Goal: Task Accomplishment & Management: Use online tool/utility

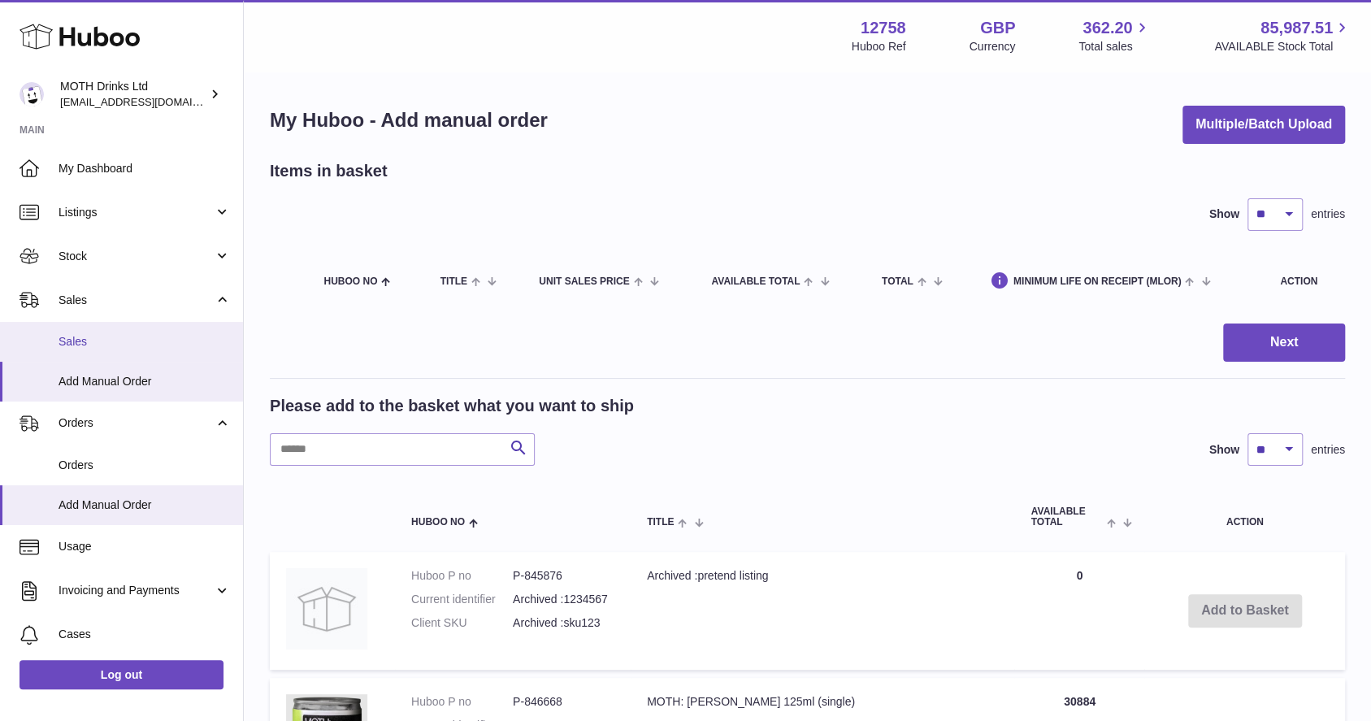
click at [121, 351] on link "Sales" at bounding box center [121, 342] width 243 height 40
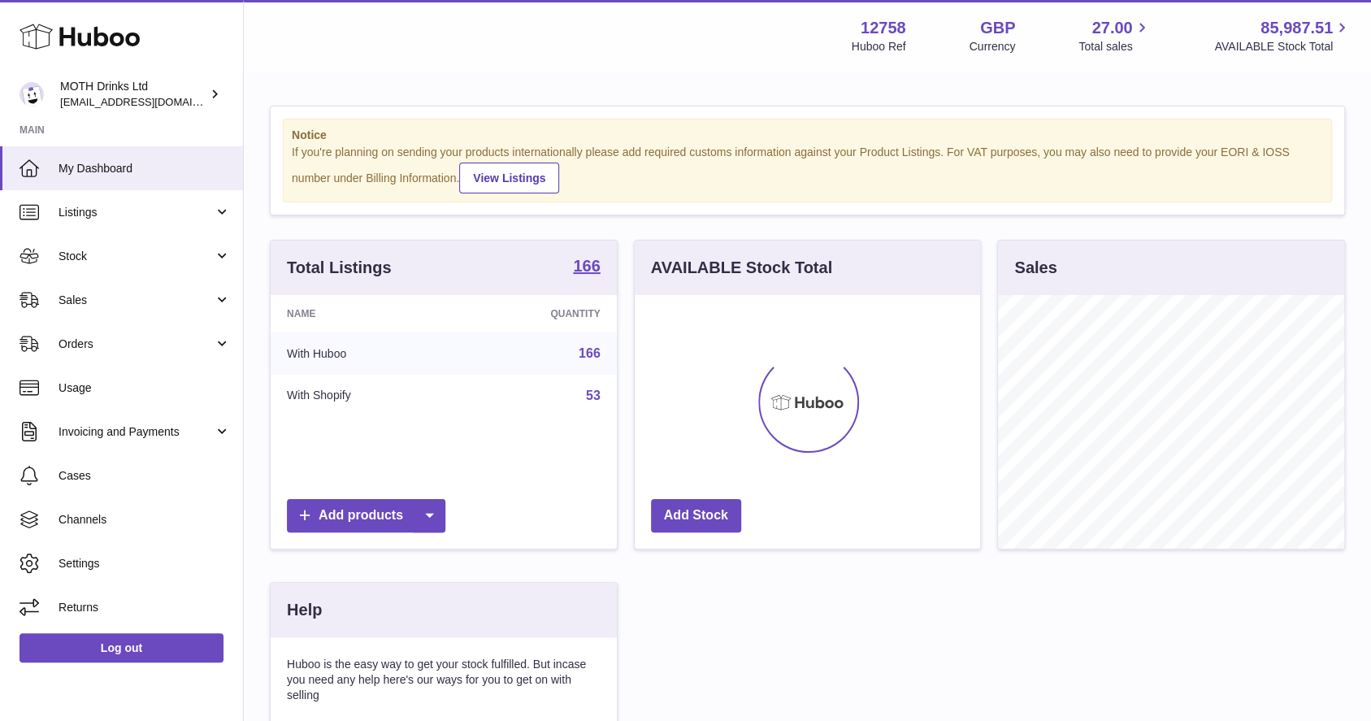
scroll to position [254, 346]
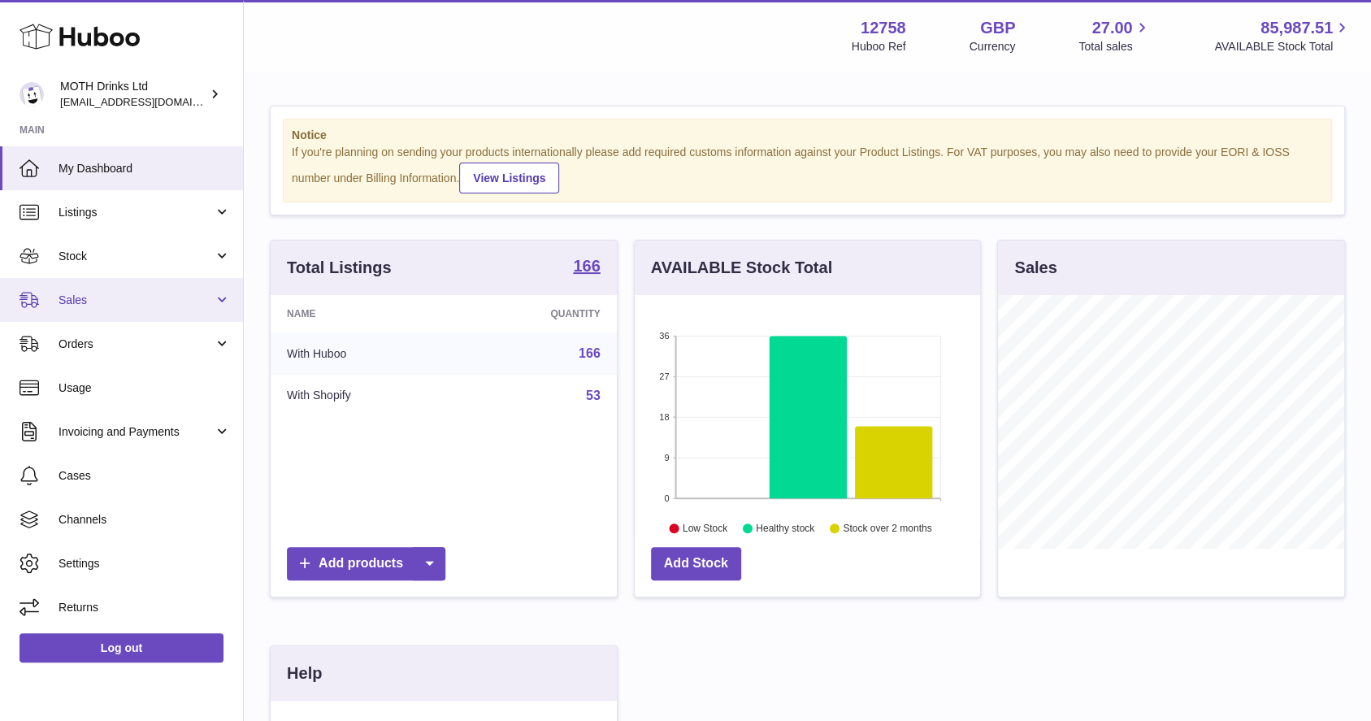
click at [159, 289] on link "Sales" at bounding box center [121, 300] width 243 height 44
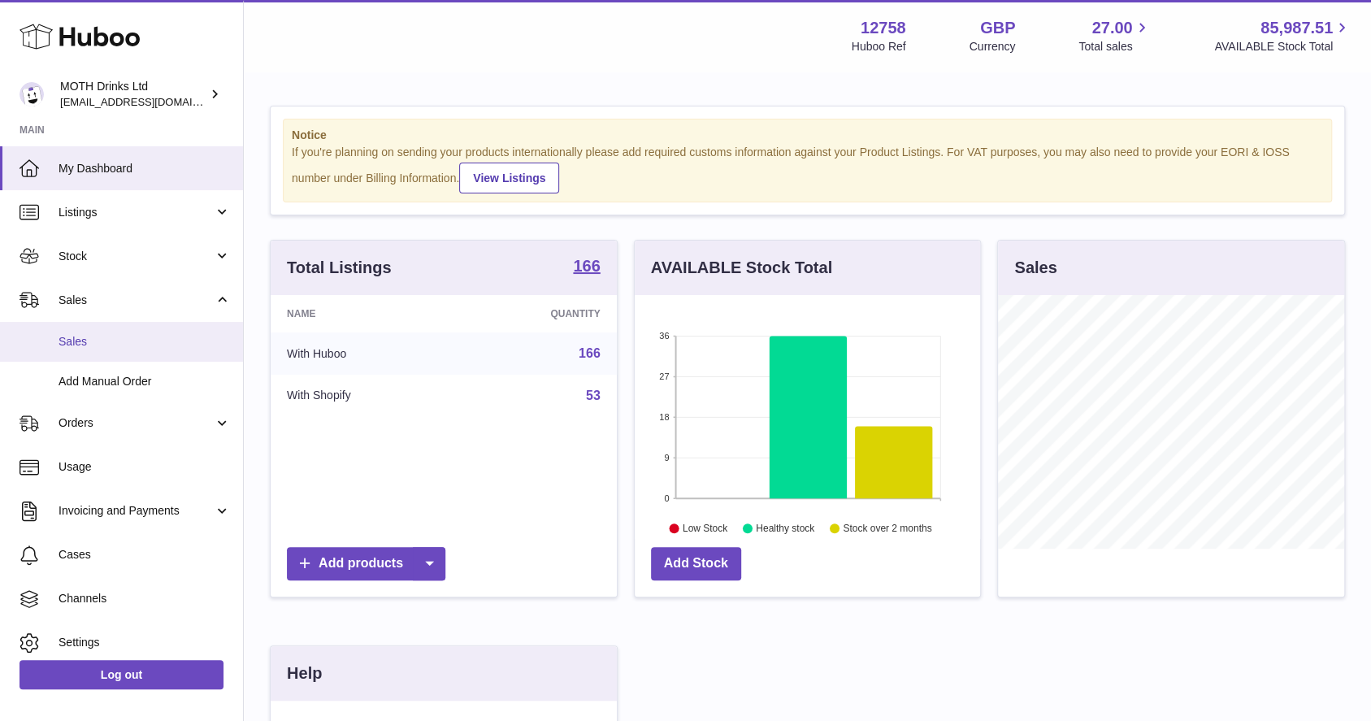
click at [139, 340] on span "Sales" at bounding box center [145, 341] width 172 height 15
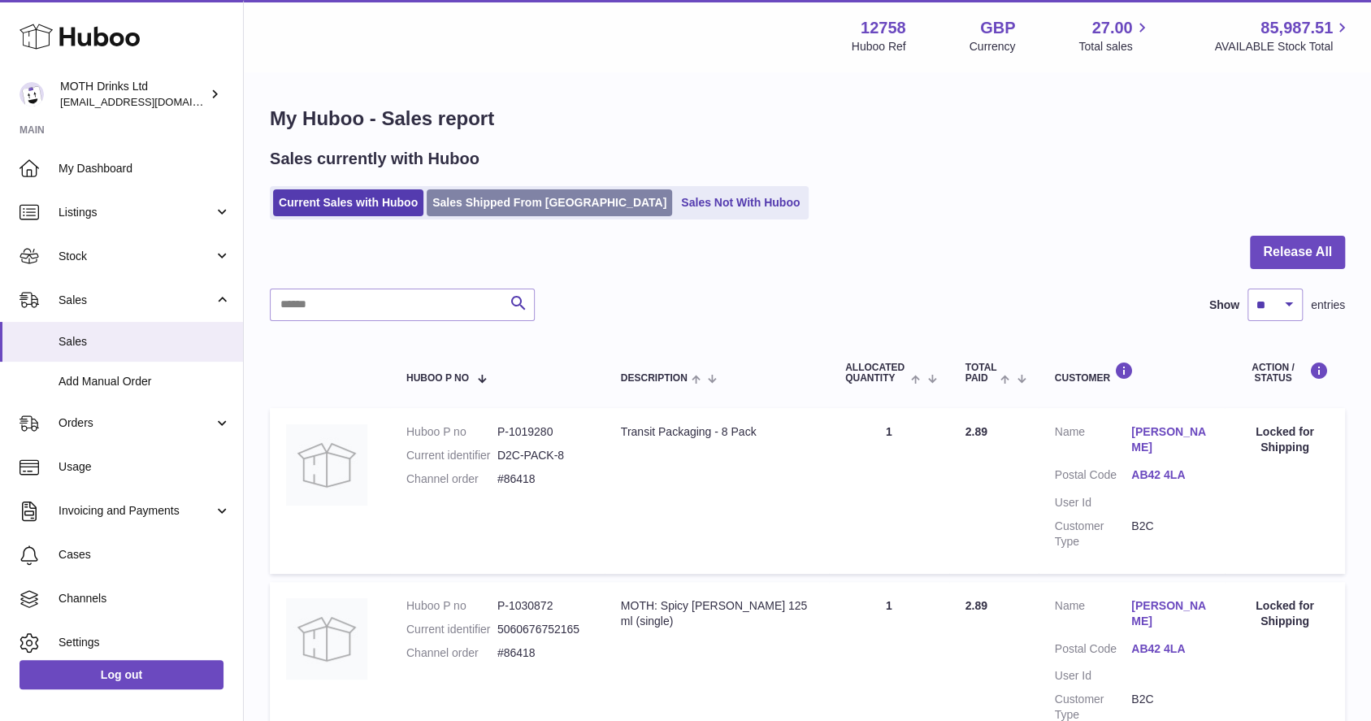
click at [466, 202] on link "Sales Shipped From [GEOGRAPHIC_DATA]" at bounding box center [549, 202] width 245 height 27
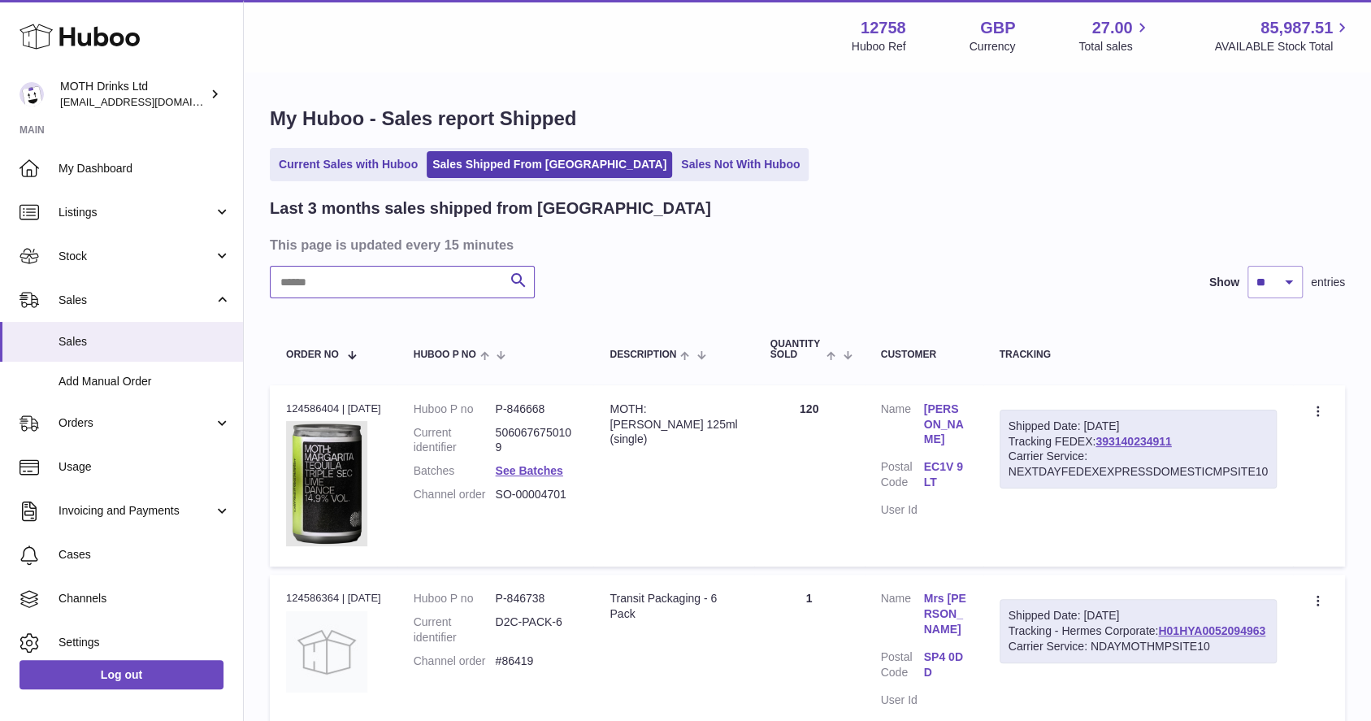
paste input "********"
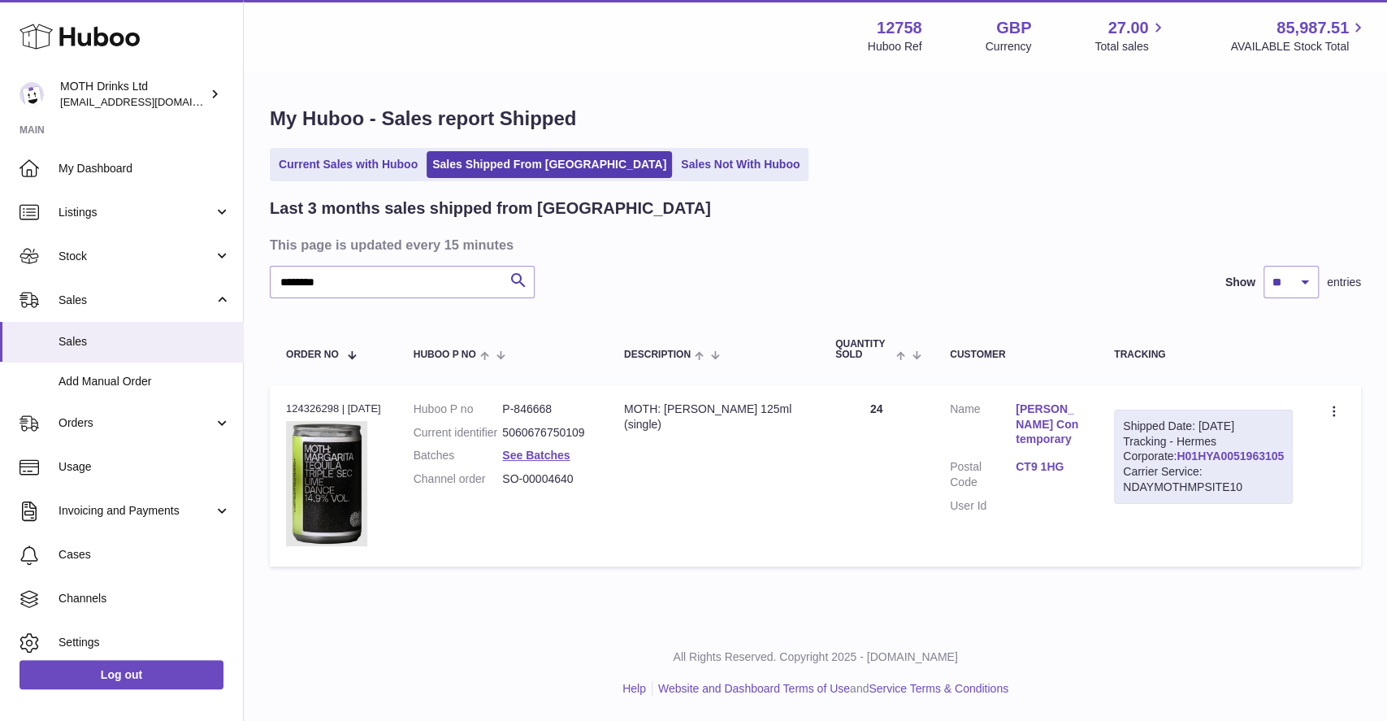
click at [1197, 462] on link "H01HYA0051963105" at bounding box center [1230, 455] width 107 height 13
drag, startPoint x: 346, startPoint y: 291, endPoint x: 102, endPoint y: 298, distance: 244.7
click at [164, 299] on div "Huboo MOTH Drinks Ltd orders@mothdrinks.com Main My Dashboard Listings Not with…" at bounding box center [693, 360] width 1387 height 721
paste input "text"
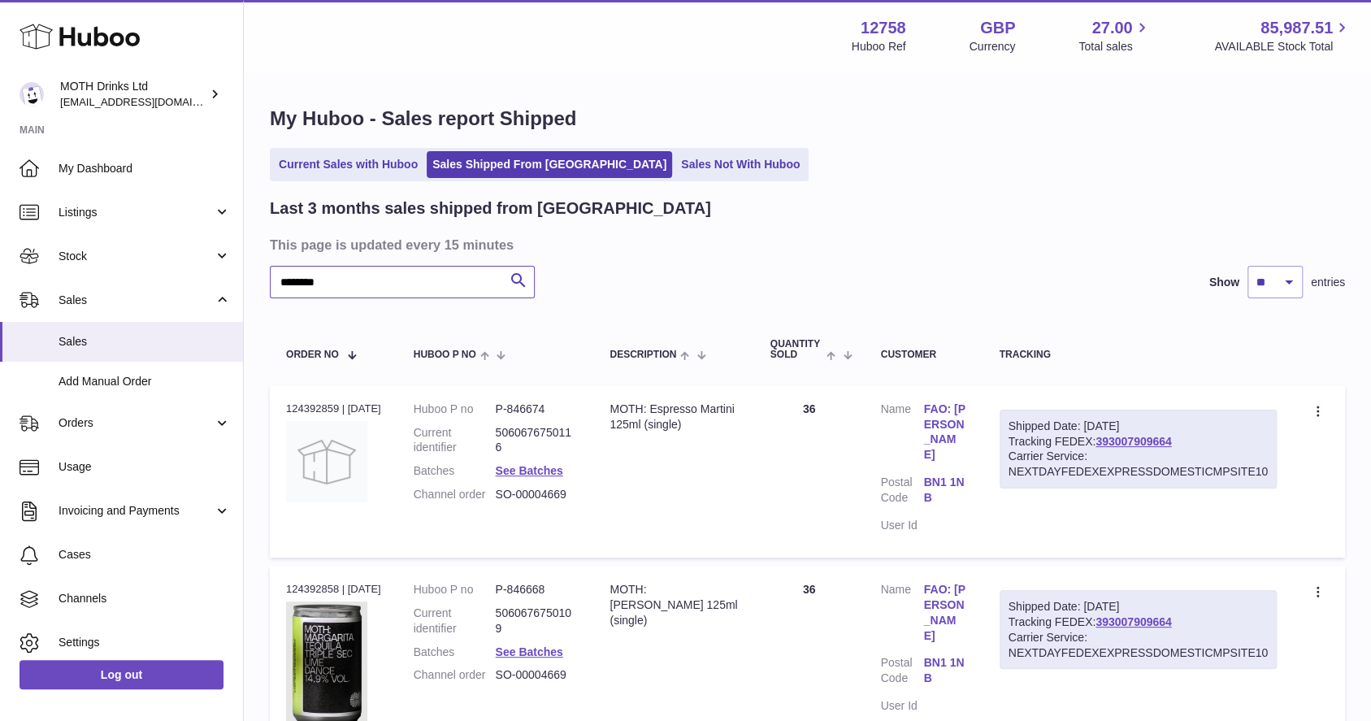
scroll to position [108, 0]
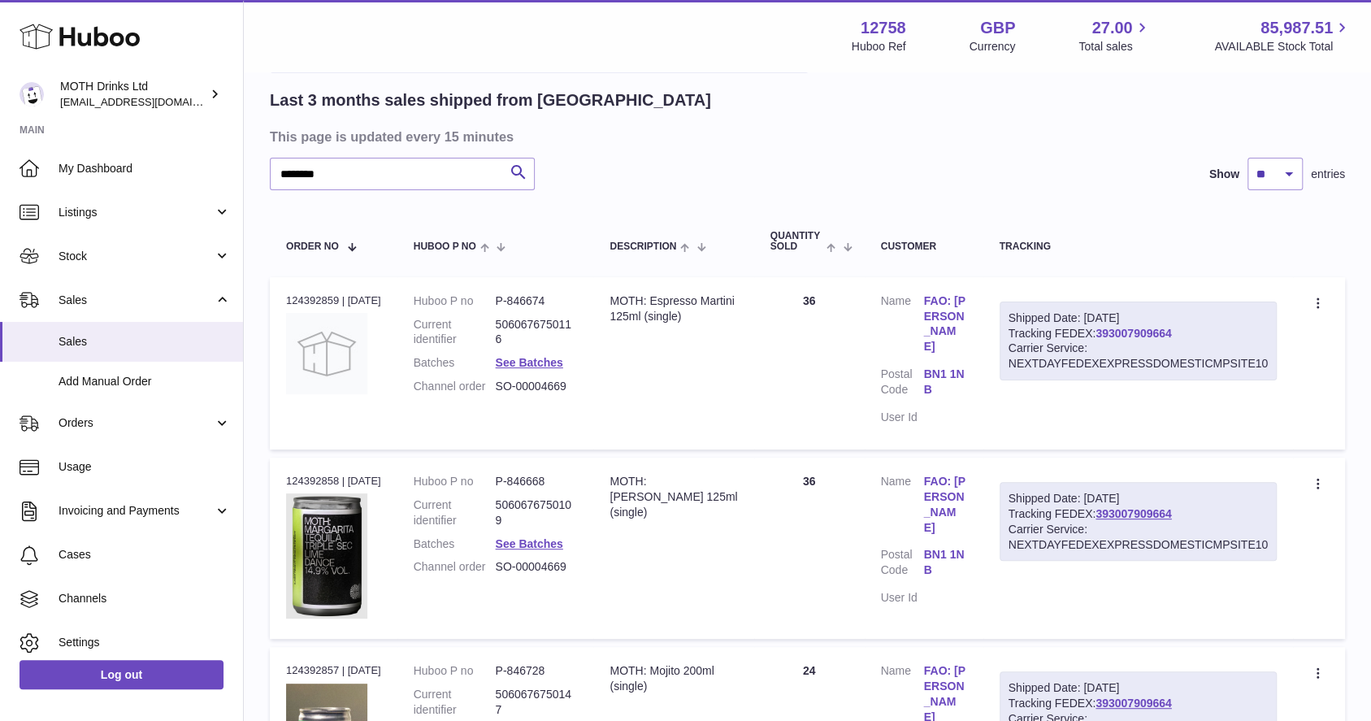
click at [1125, 332] on link "393007909664" at bounding box center [1134, 333] width 76 height 13
drag, startPoint x: 384, startPoint y: 166, endPoint x: 20, endPoint y: 195, distance: 364.5
paste input "text"
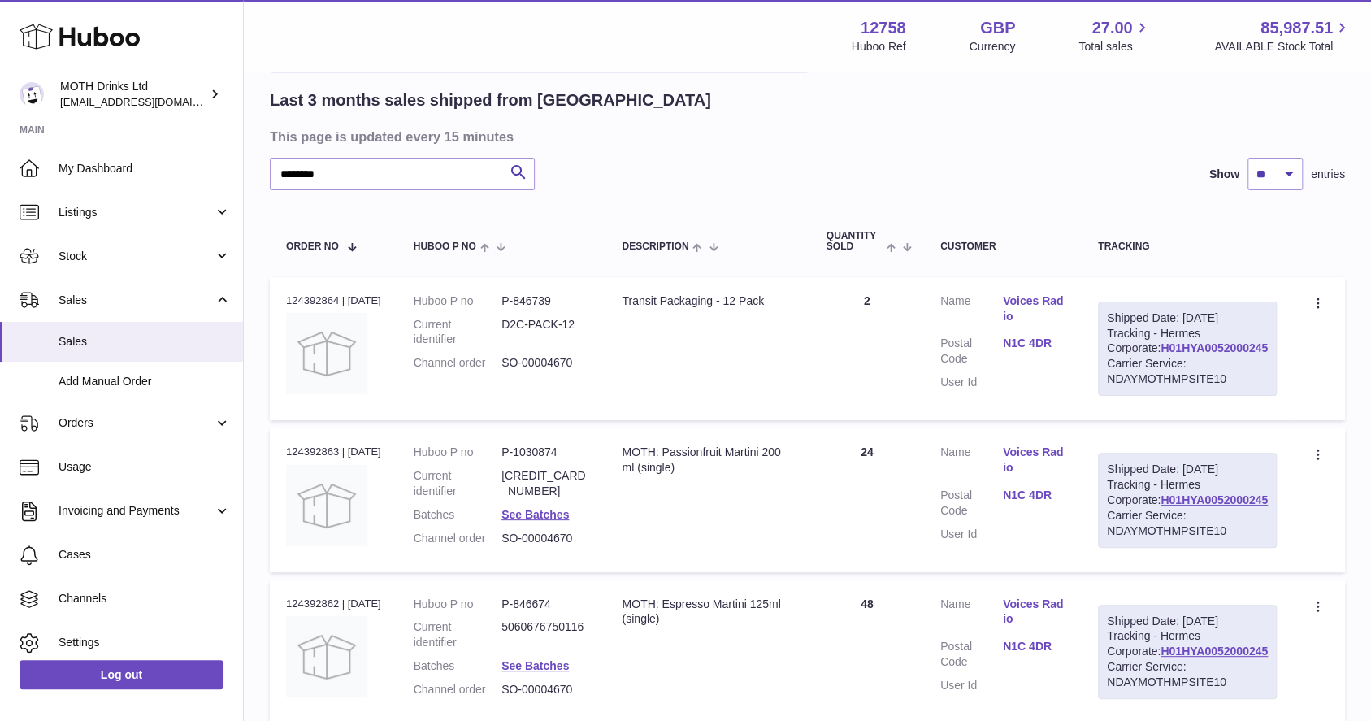
click at [1179, 354] on link "H01HYA0052000245" at bounding box center [1214, 347] width 107 height 13
drag, startPoint x: 404, startPoint y: 163, endPoint x: 258, endPoint y: 176, distance: 146.9
click at [257, 176] on div "My Huboo - Sales report Shipped Current Sales with Huboo Sales Shipped From Hub…" at bounding box center [807, 556] width 1127 height 1183
paste input "text"
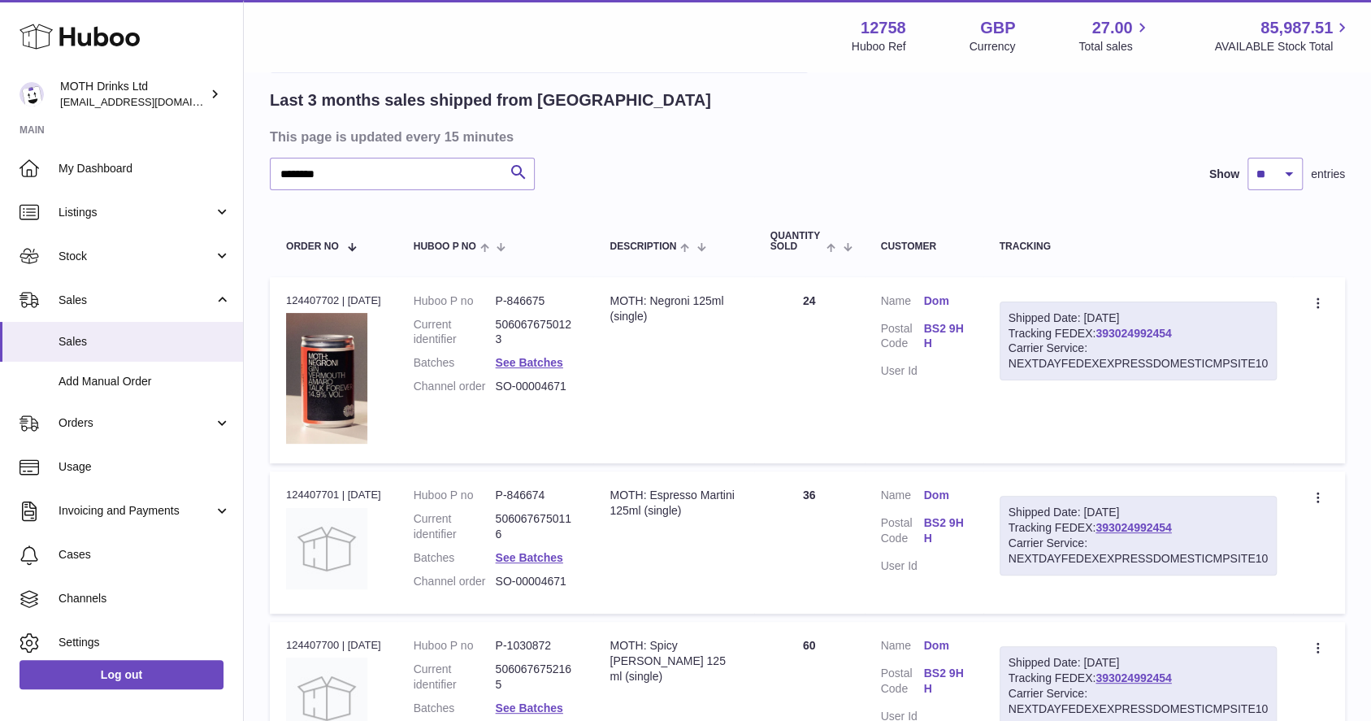
click at [1118, 336] on link "393024992454" at bounding box center [1134, 333] width 76 height 13
drag, startPoint x: 445, startPoint y: 171, endPoint x: 0, endPoint y: 202, distance: 445.6
click at [170, 202] on div "Huboo MOTH Drinks Ltd orders@mothdrinks.com Main My Dashboard Listings Not with…" at bounding box center [685, 638] width 1371 height 1493
paste input "text"
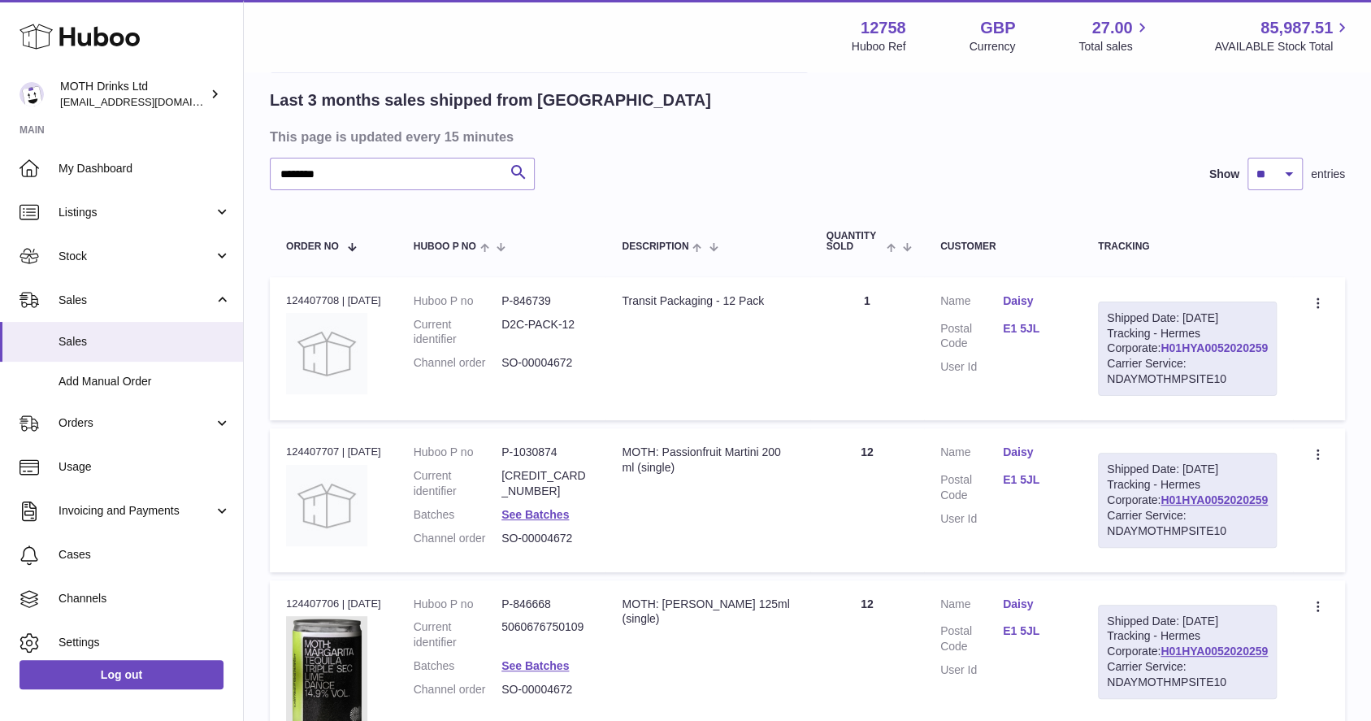
click at [1198, 354] on link "H01HYA0052020259" at bounding box center [1214, 347] width 107 height 13
click at [462, 177] on input "********" at bounding box center [402, 174] width 265 height 33
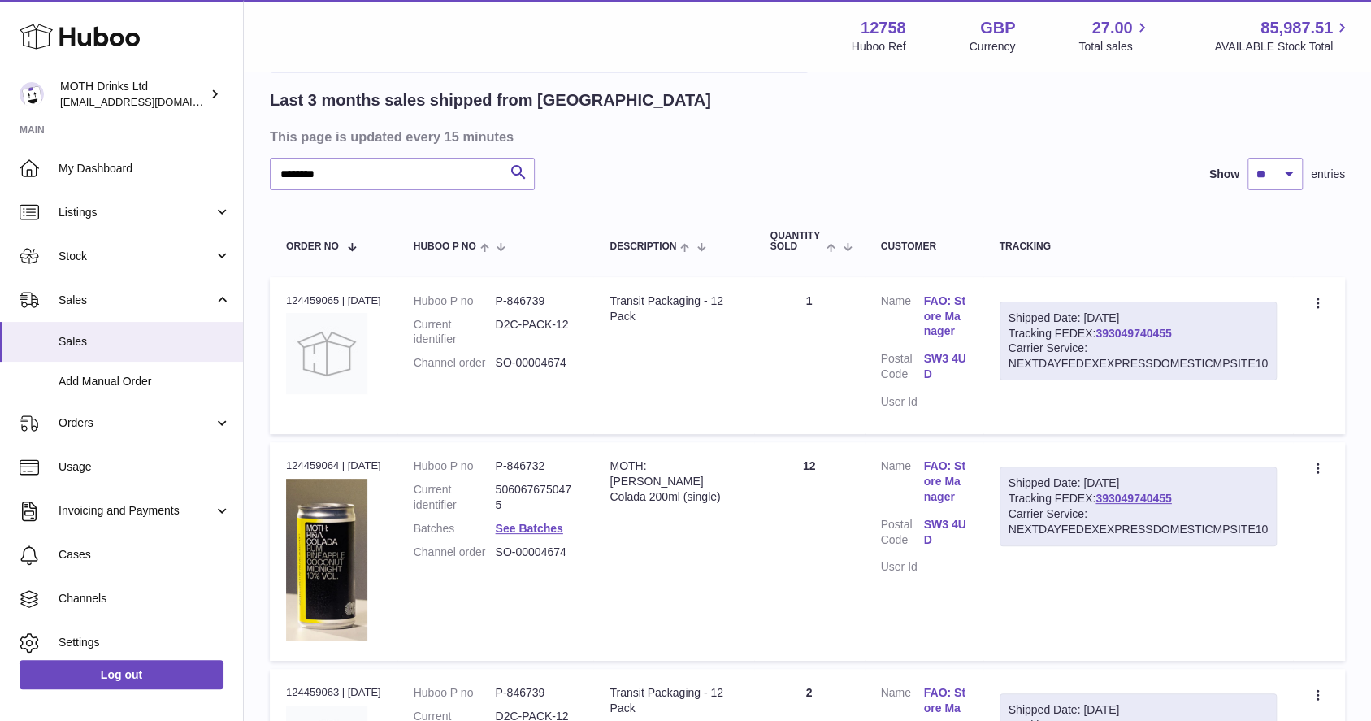
click at [1132, 336] on link "393049740455" at bounding box center [1134, 333] width 76 height 13
click at [435, 187] on input "********" at bounding box center [402, 174] width 265 height 33
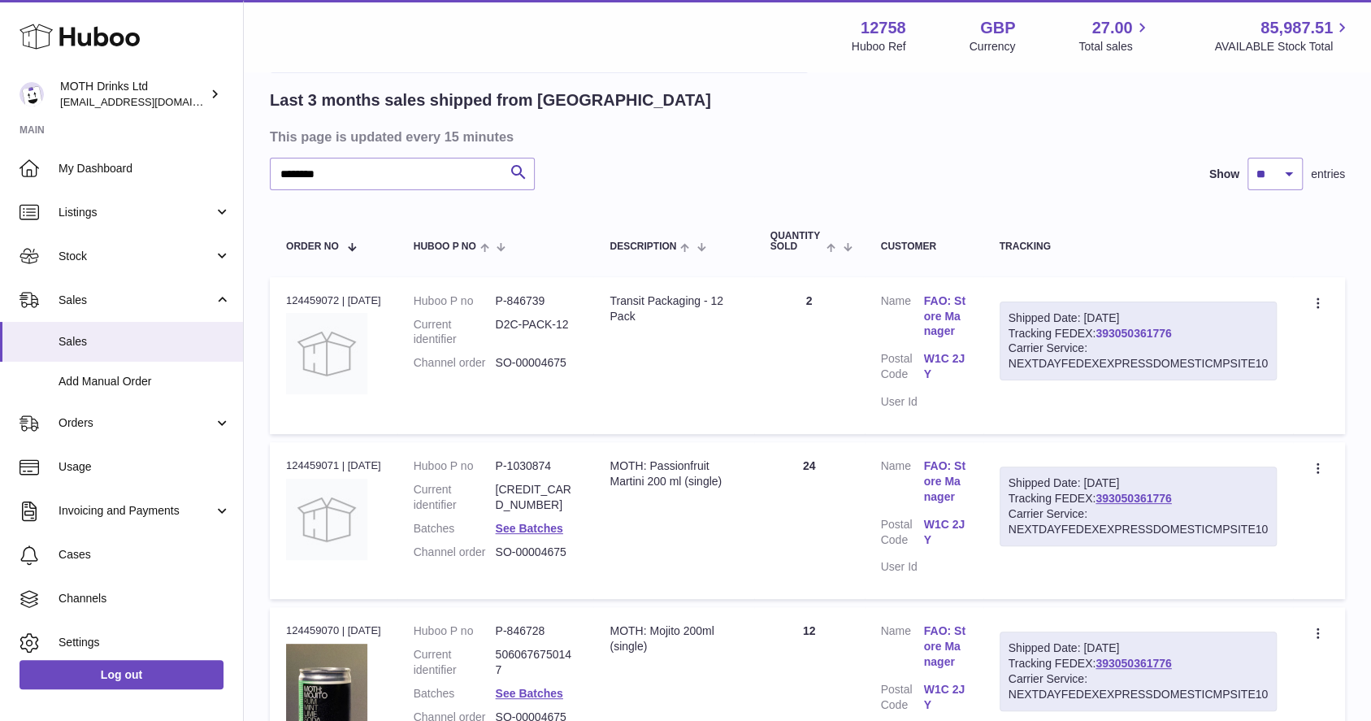
click at [1135, 336] on link "393050361776" at bounding box center [1134, 333] width 76 height 13
click at [401, 169] on input "********" at bounding box center [402, 174] width 265 height 33
click at [1129, 334] on link "393051357346" at bounding box center [1134, 333] width 76 height 13
click at [405, 174] on input "********" at bounding box center [402, 174] width 265 height 33
click at [1143, 339] on div "Shipped Date: 10th Sep 2025 Tracking FEDEX: 393051344380 Carrier Service: NEXTD…" at bounding box center [1138, 342] width 277 height 80
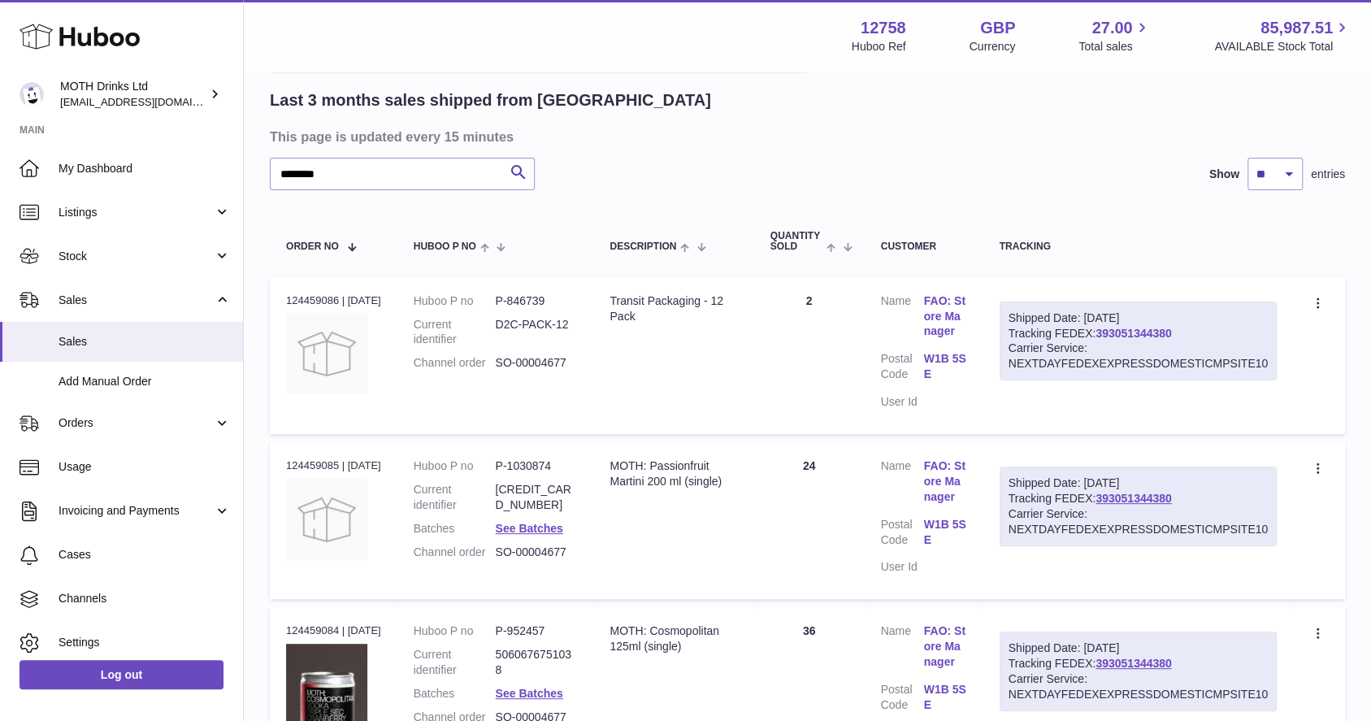
click at [1139, 332] on link "393051344380" at bounding box center [1134, 333] width 76 height 13
click at [414, 174] on input "********" at bounding box center [402, 174] width 265 height 33
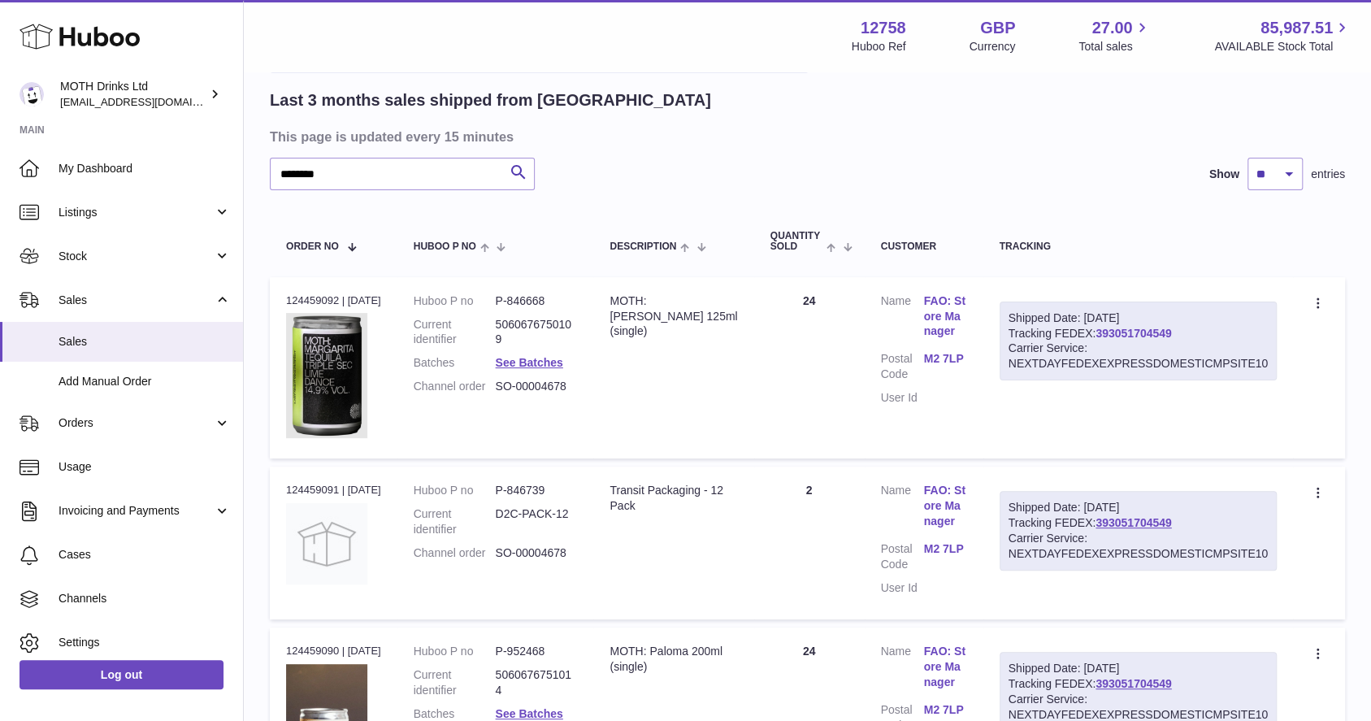
click at [1117, 329] on link "393051704549" at bounding box center [1134, 333] width 76 height 13
click at [414, 184] on input "********" at bounding box center [402, 174] width 265 height 33
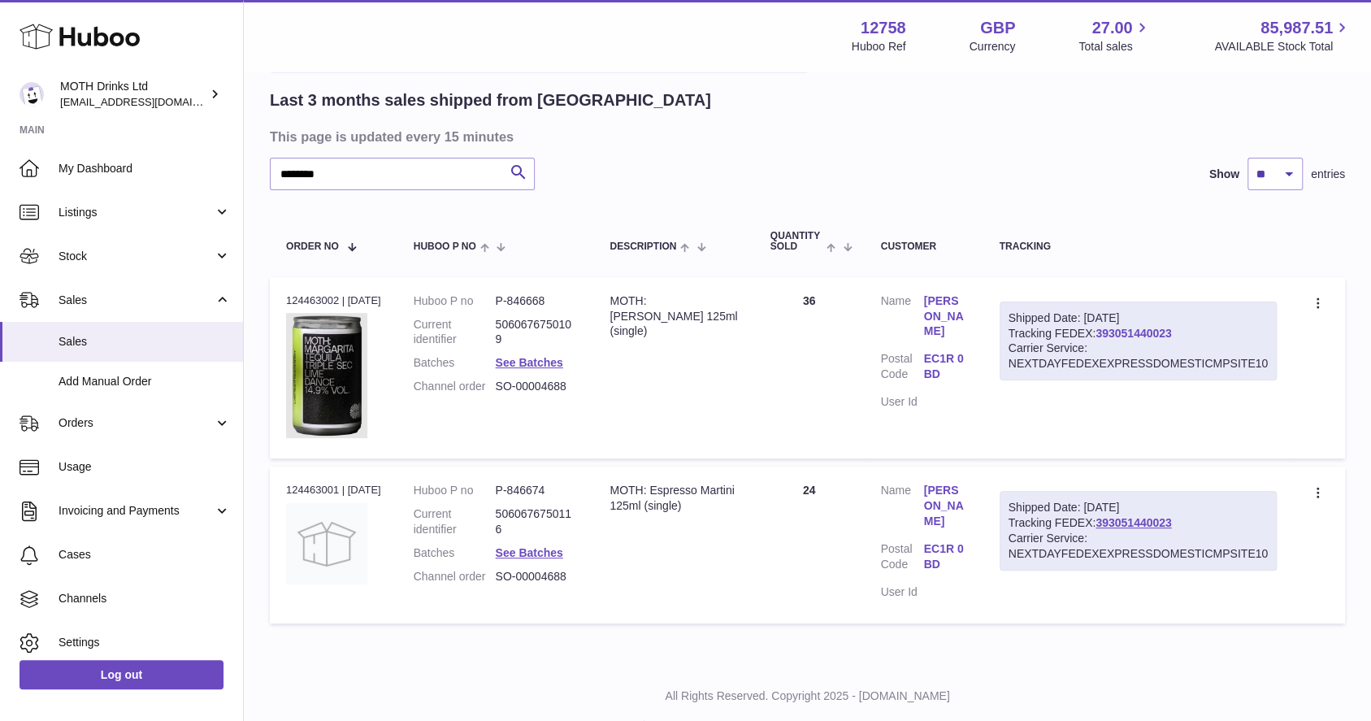
click at [1126, 335] on link "393051440023" at bounding box center [1134, 333] width 76 height 13
drag, startPoint x: 217, startPoint y: 167, endPoint x: 198, endPoint y: 167, distance: 18.7
click at [198, 167] on div "Huboo MOTH Drinks Ltd orders@mothdrinks.com Main My Dashboard Listings Not with…" at bounding box center [685, 326] width 1371 height 868
paste input "text"
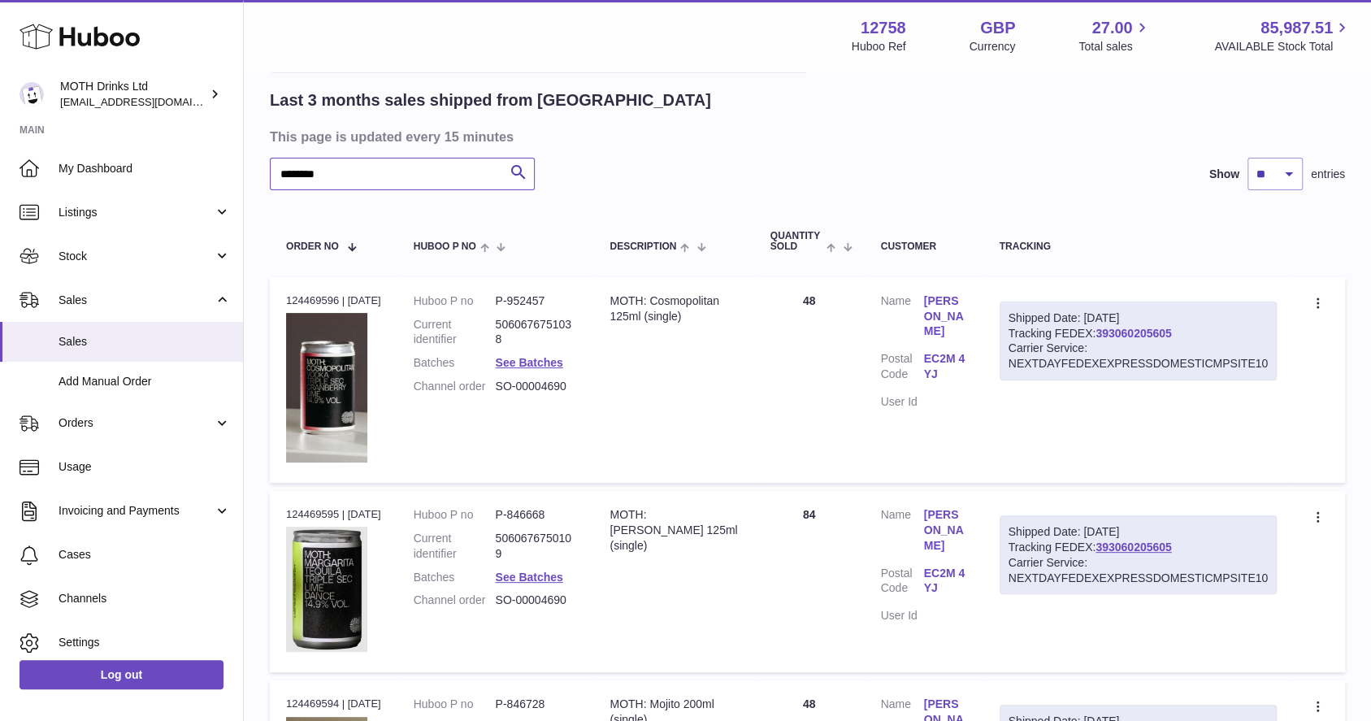
type input "********"
click at [1133, 328] on link "393060205605" at bounding box center [1134, 333] width 76 height 13
click at [148, 383] on span "Add Manual Order" at bounding box center [145, 381] width 172 height 15
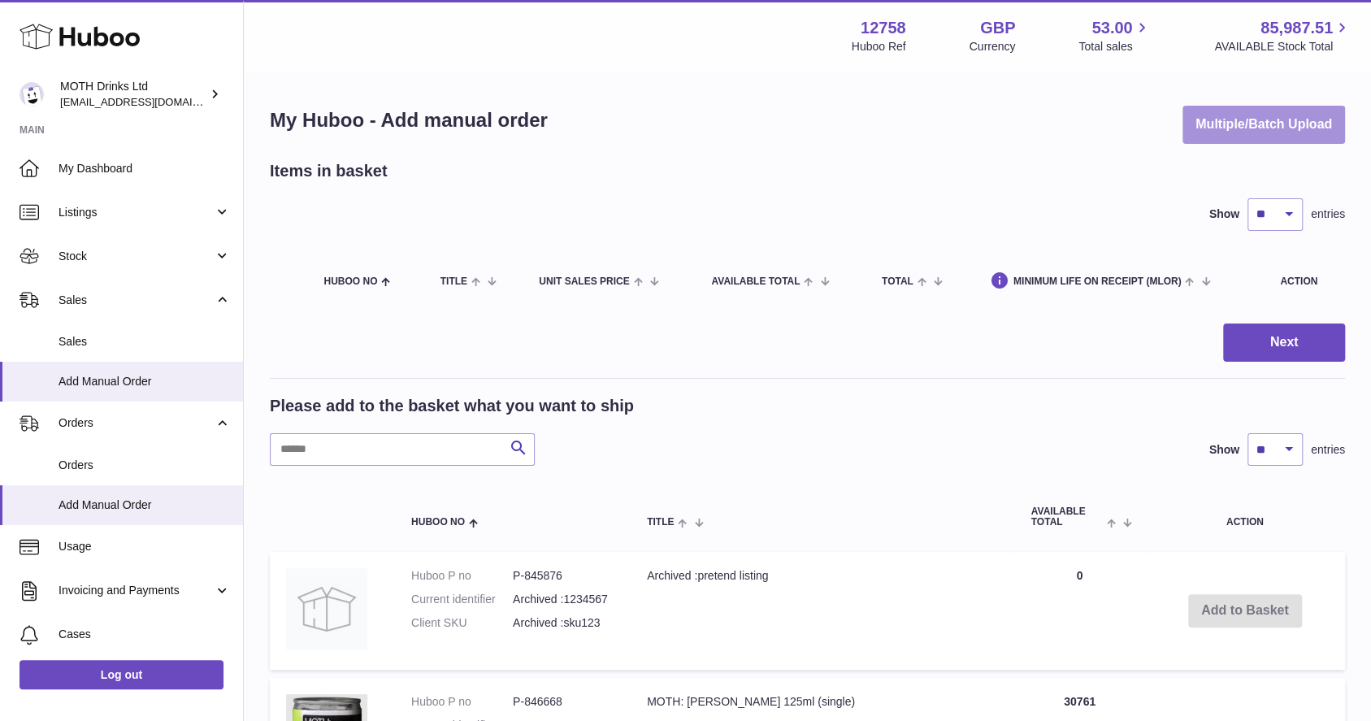
click at [1205, 117] on button "Multiple/Batch Upload" at bounding box center [1264, 125] width 163 height 38
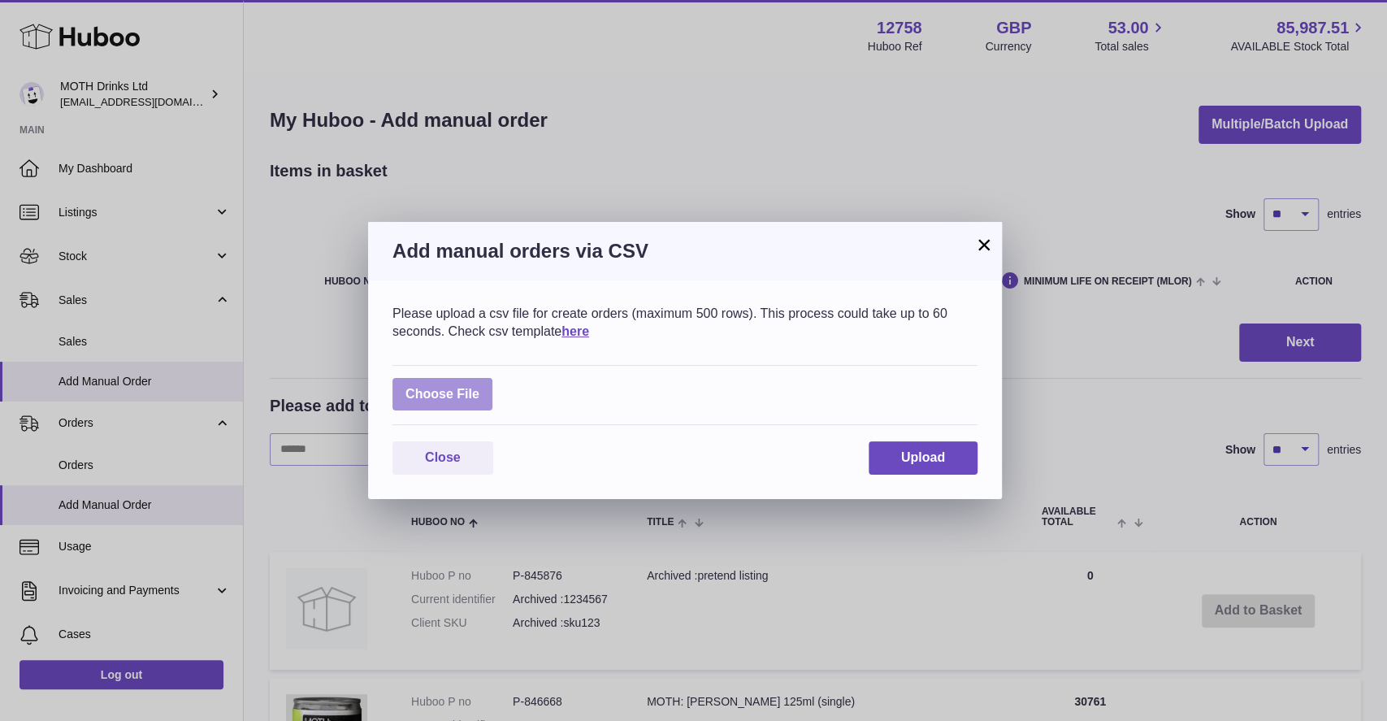
click at [484, 408] on label at bounding box center [443, 394] width 100 height 33
click at [480, 387] on input "file" at bounding box center [480, 386] width 1 height 1
type input "**********"
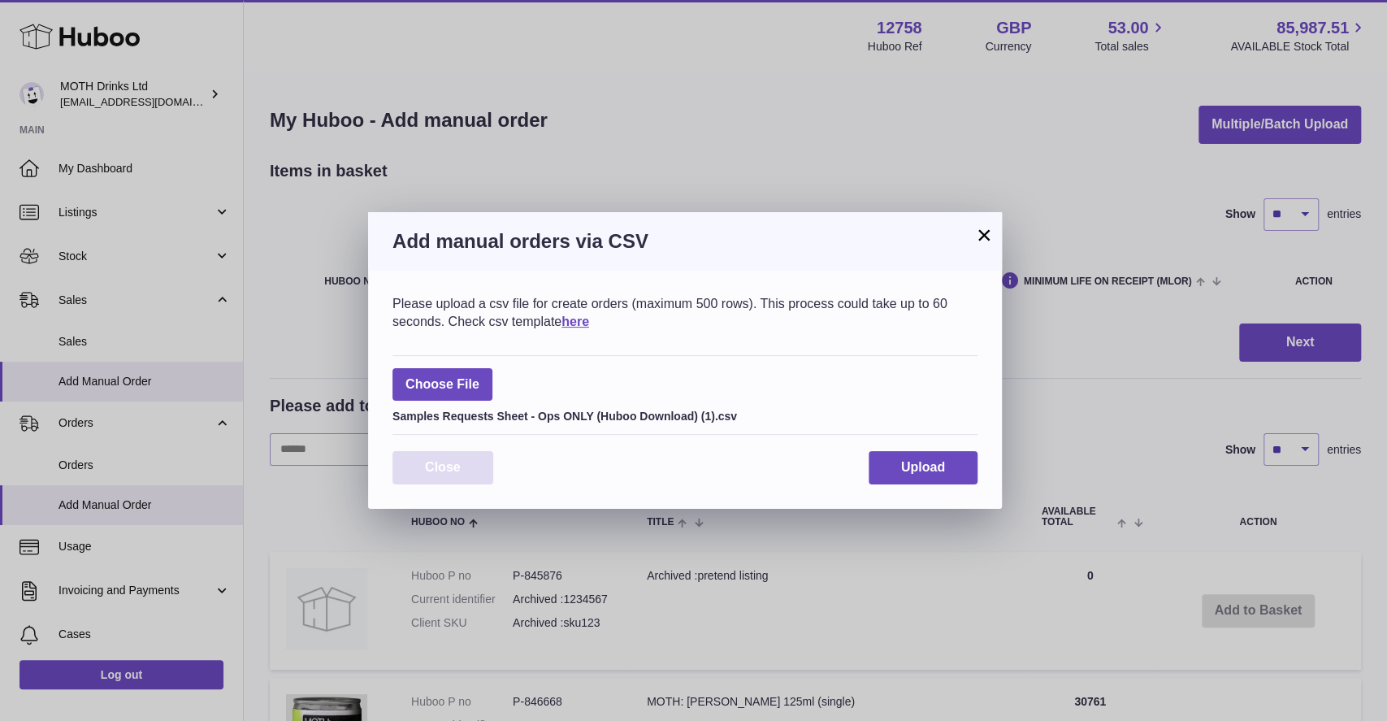
click at [450, 457] on button "Close" at bounding box center [443, 467] width 101 height 33
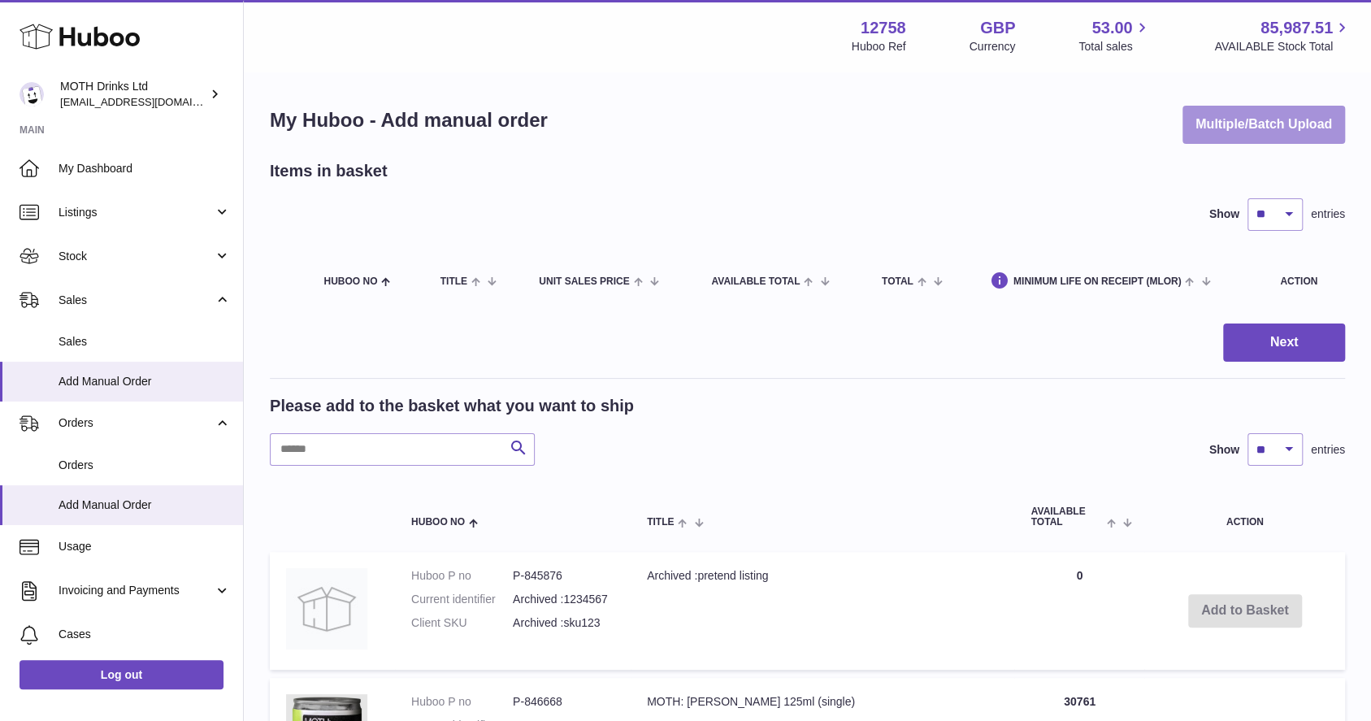
click at [1273, 124] on button "Multiple/Batch Upload" at bounding box center [1264, 125] width 163 height 38
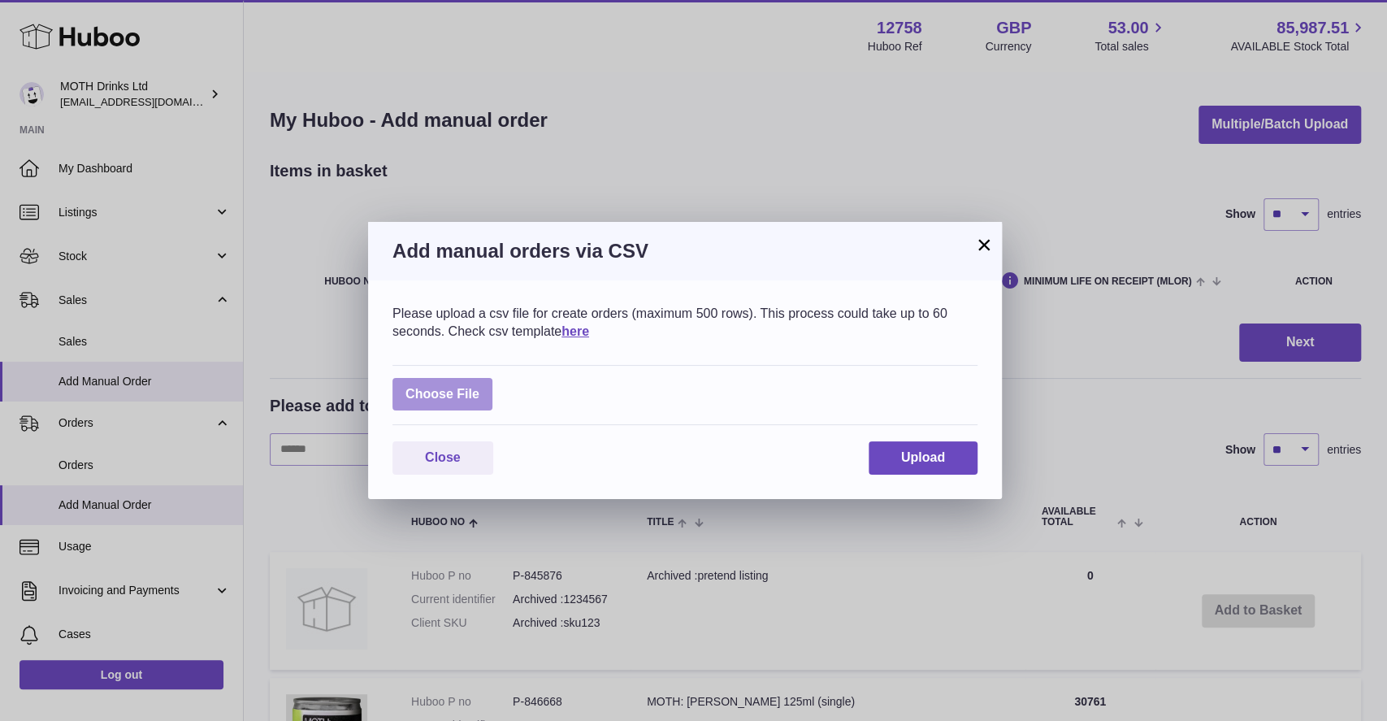
click at [470, 397] on label at bounding box center [443, 394] width 100 height 33
click at [480, 387] on input "file" at bounding box center [480, 386] width 1 height 1
type input "**********"
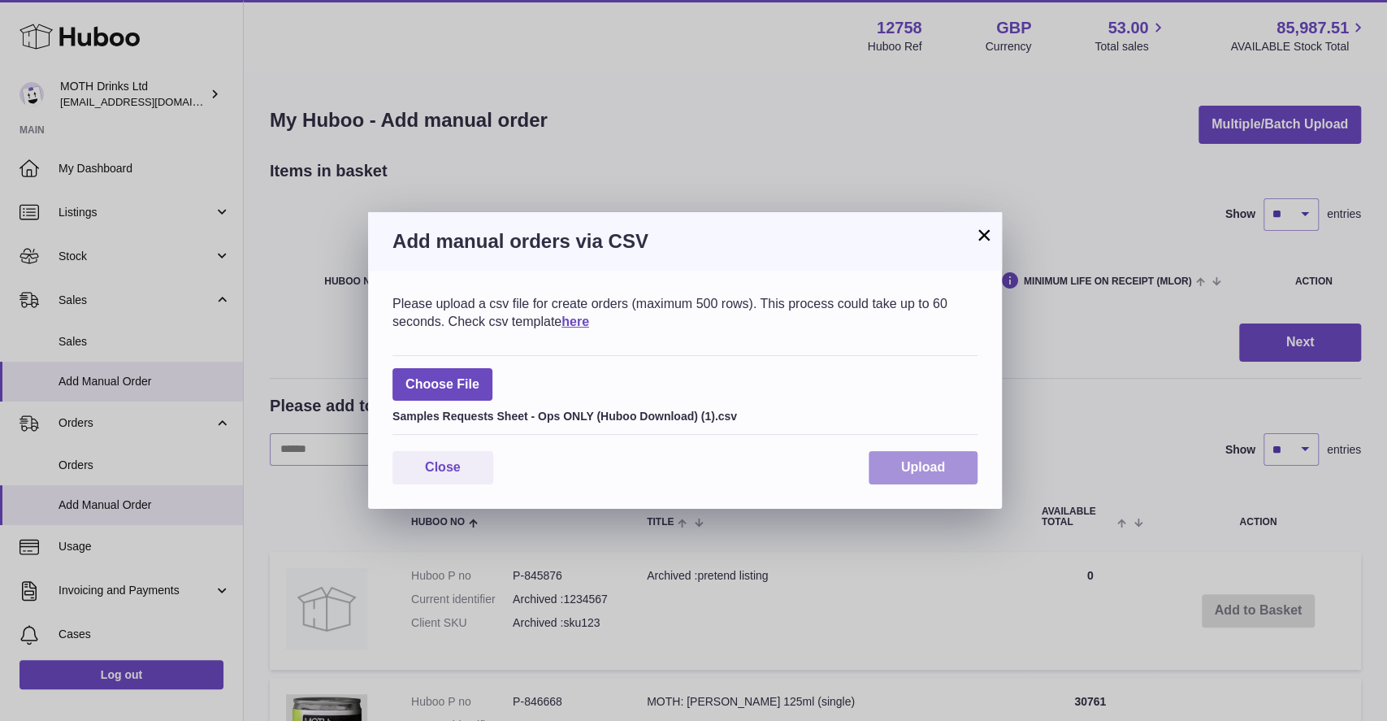
click at [934, 481] on button "Upload" at bounding box center [923, 467] width 109 height 33
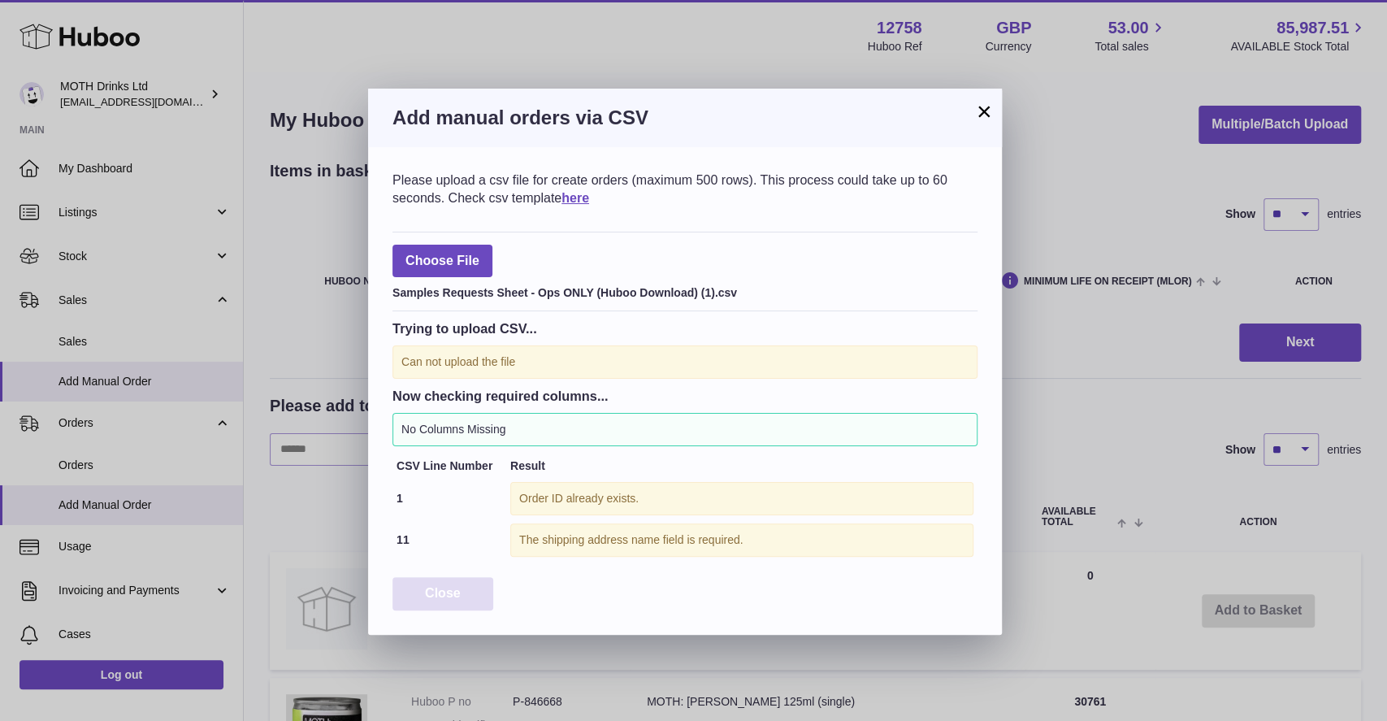
click at [452, 591] on span "Close" at bounding box center [443, 593] width 36 height 14
